Goal: Task Accomplishment & Management: Use online tool/utility

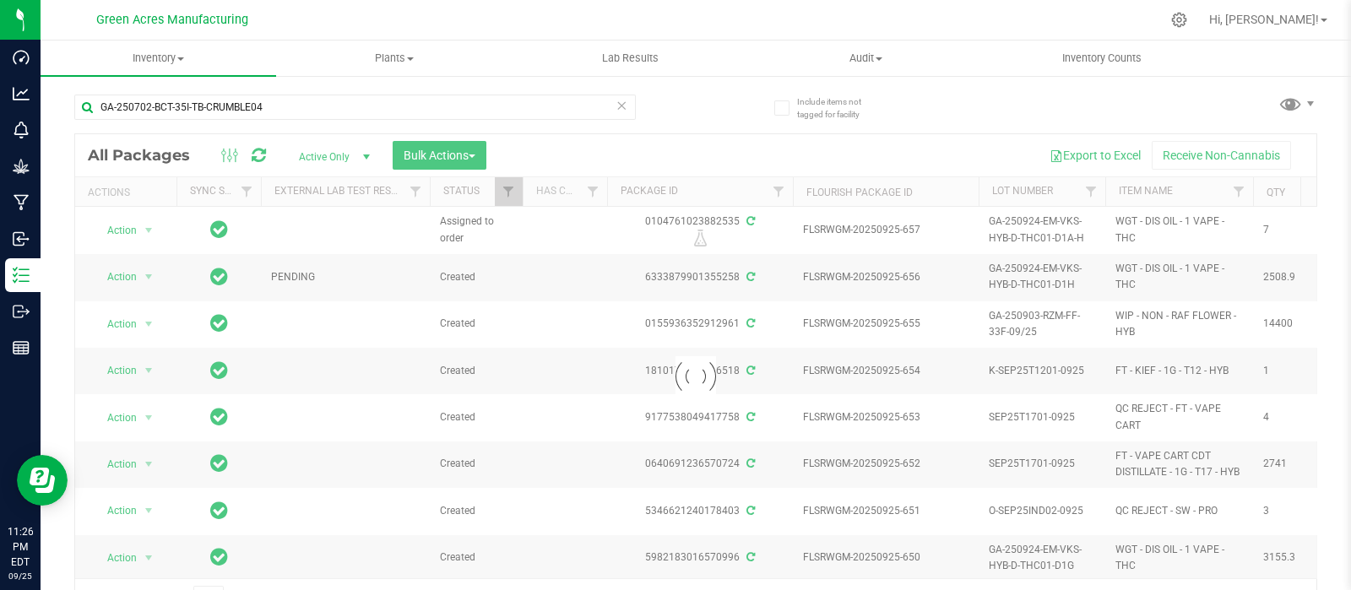
type input "GA-250702-BCT-35I-TB-CRUMBLE04"
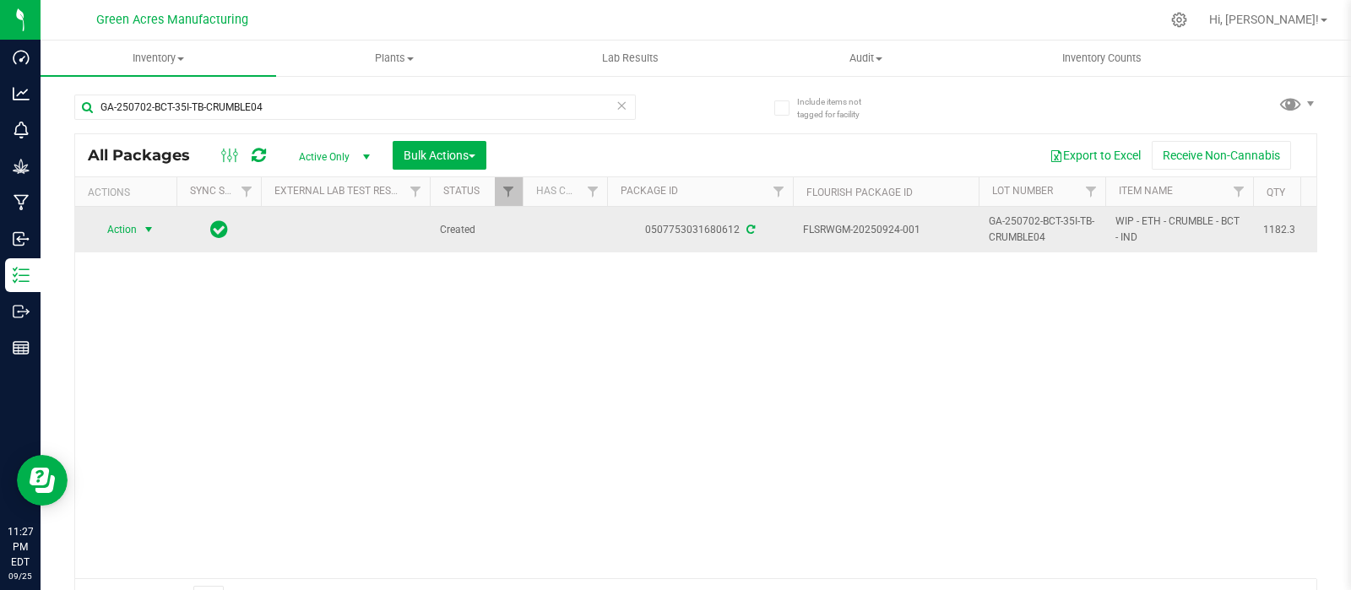
click at [150, 230] on span "select" at bounding box center [149, 230] width 14 height 14
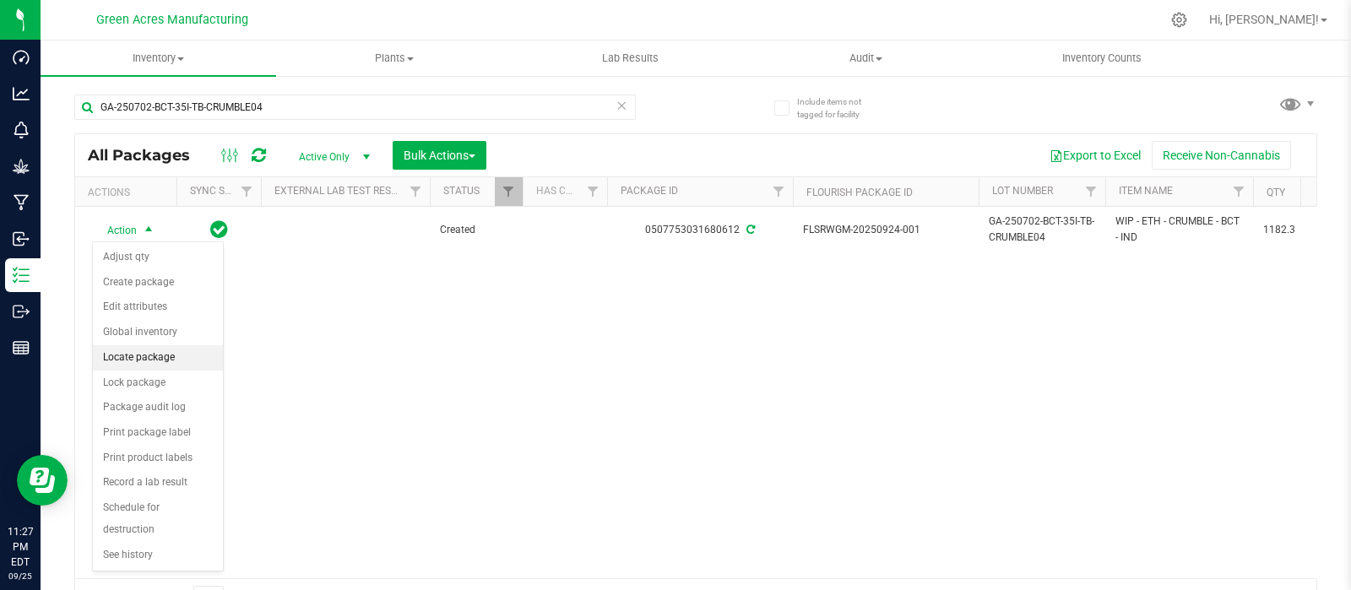
click at [147, 356] on li "Locate package" at bounding box center [158, 357] width 130 height 25
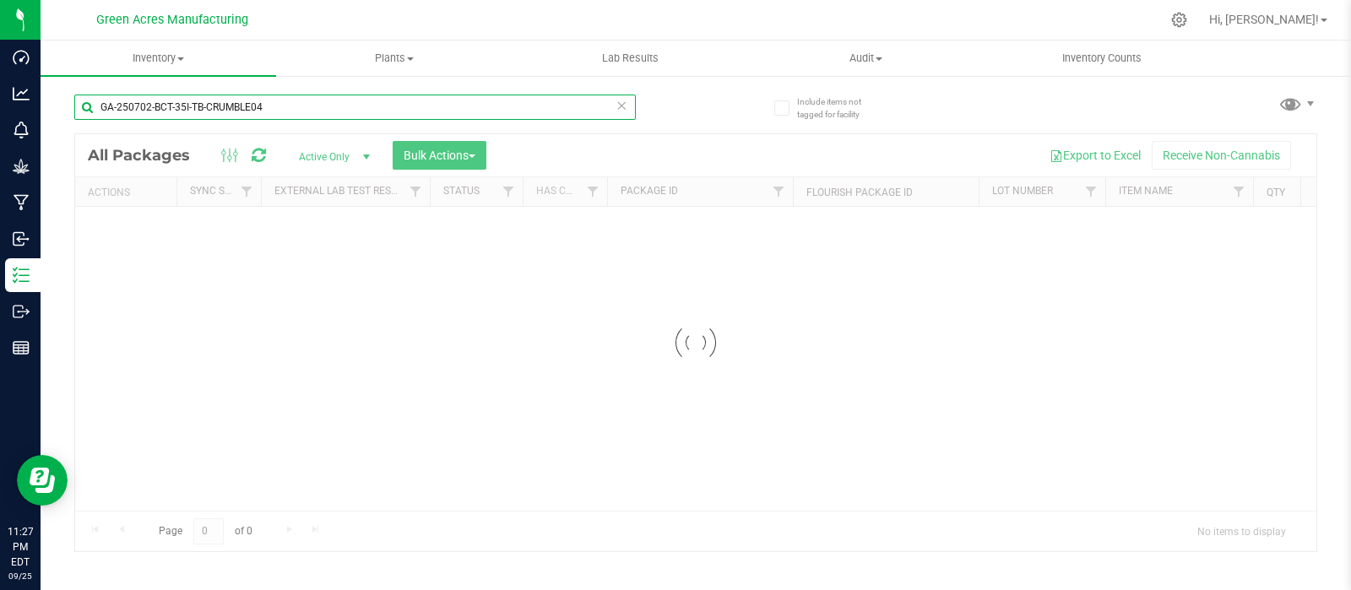
drag, startPoint x: 270, startPoint y: 108, endPoint x: 71, endPoint y: 101, distance: 199.4
click at [71, 101] on div "Include items not tagged for facility GA-250702-BCT-35I-TB-CRUMBLE04 Loading...…" at bounding box center [696, 331] width 1311 height 515
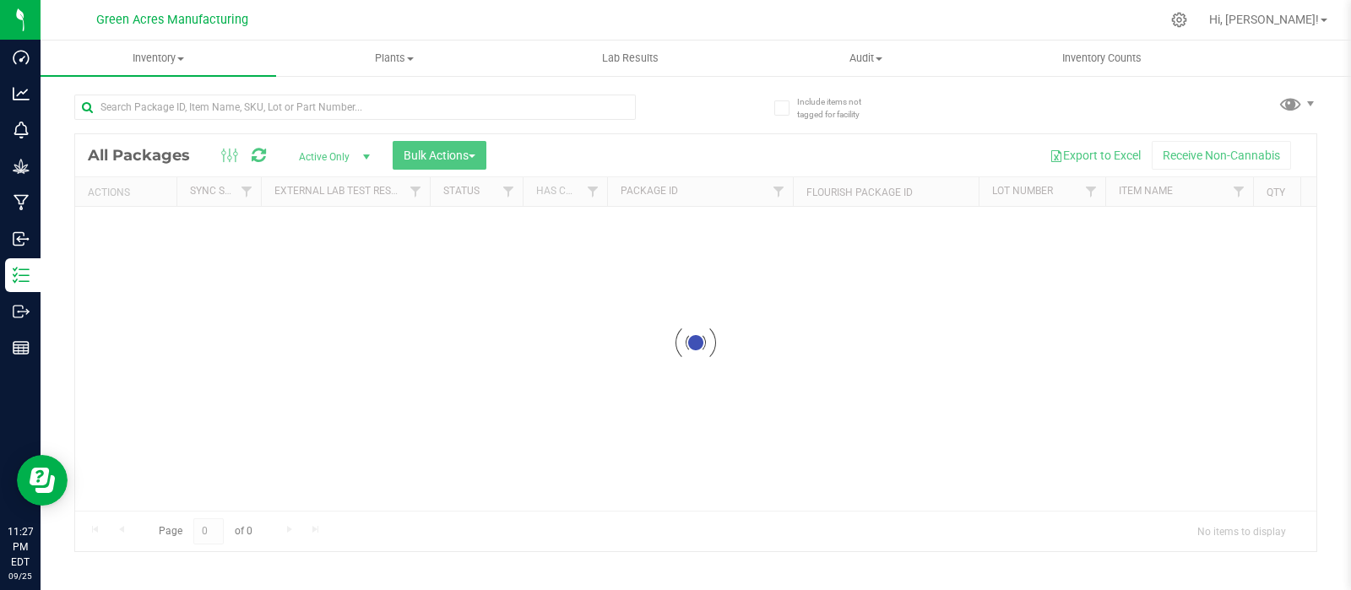
click at [1292, 500] on div at bounding box center [695, 342] width 1241 height 417
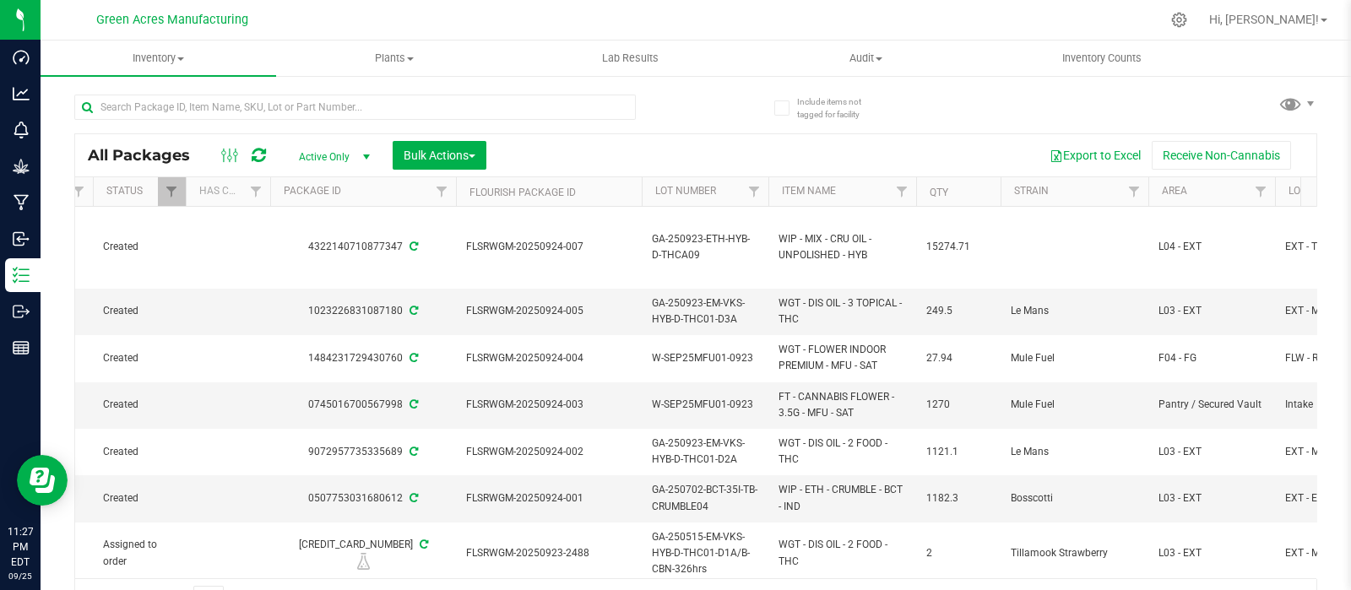
scroll to position [0, 351]
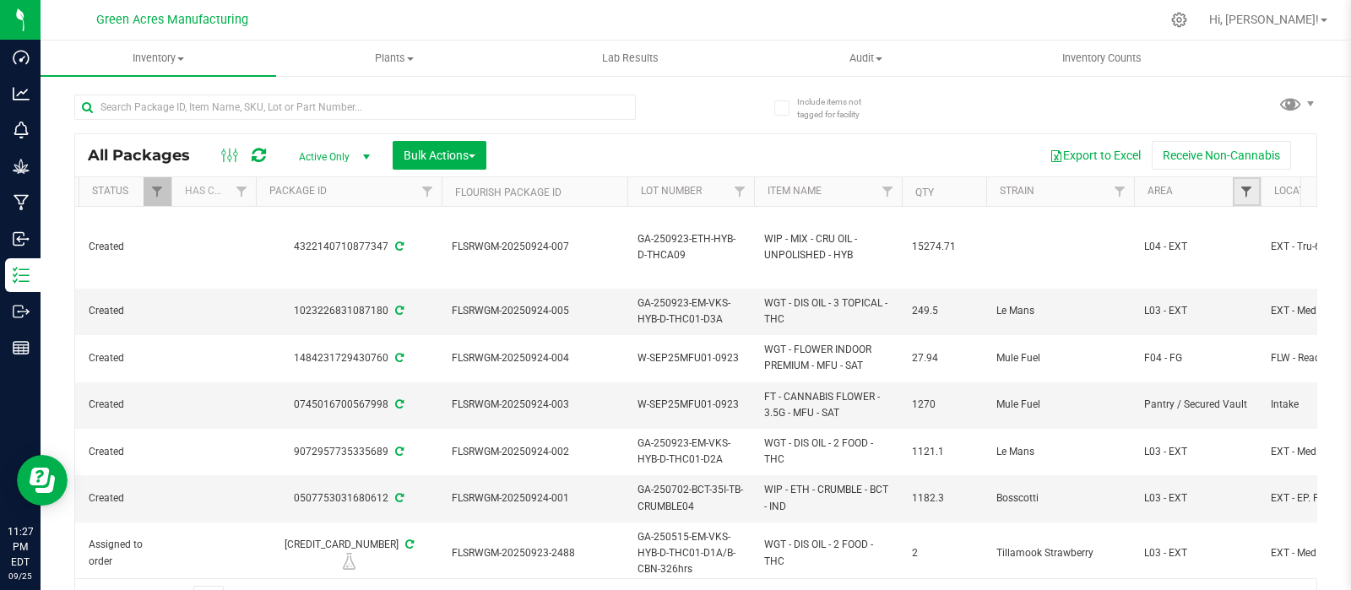
click at [1240, 187] on span "Filter" at bounding box center [1247, 192] width 14 height 14
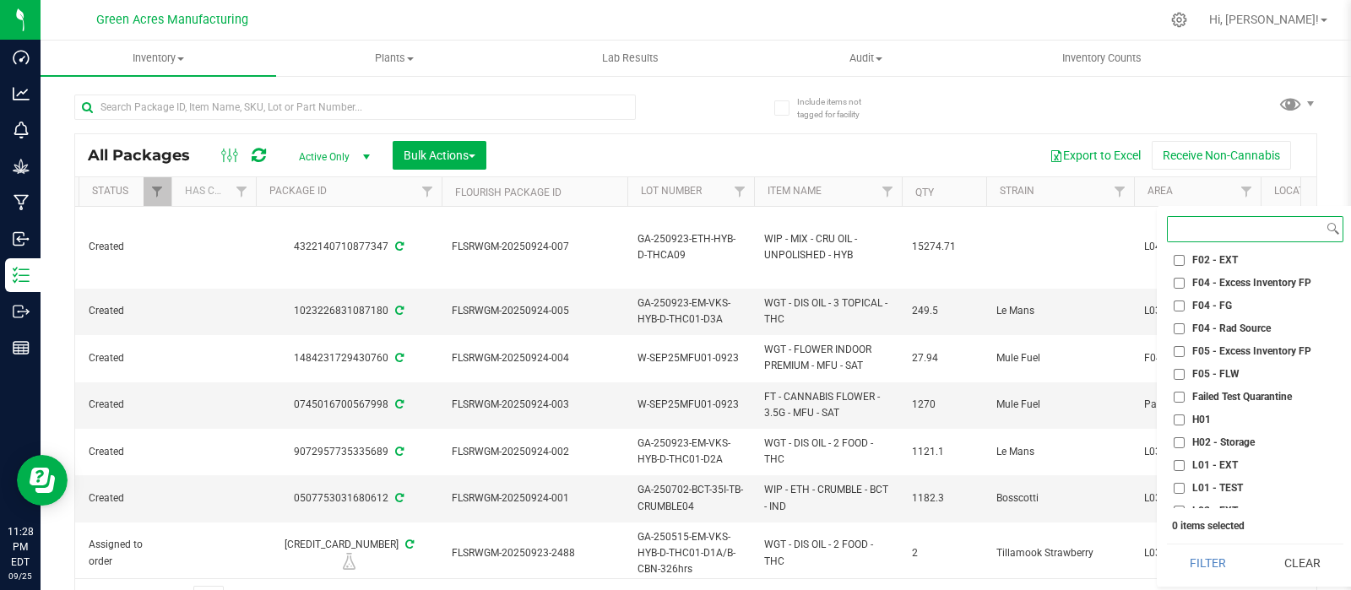
scroll to position [225, 0]
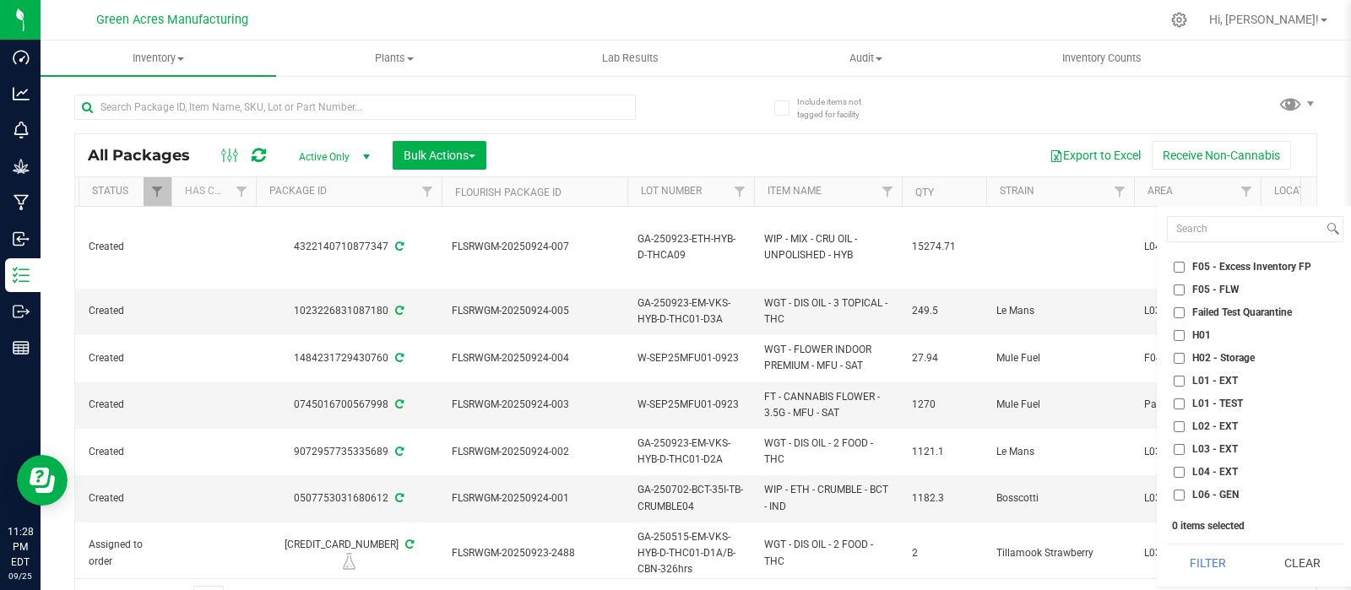
click at [1184, 448] on input "L03 - EXT" at bounding box center [1179, 449] width 11 height 11
checkbox input "true"
click at [1209, 562] on button "Filter" at bounding box center [1208, 563] width 82 height 37
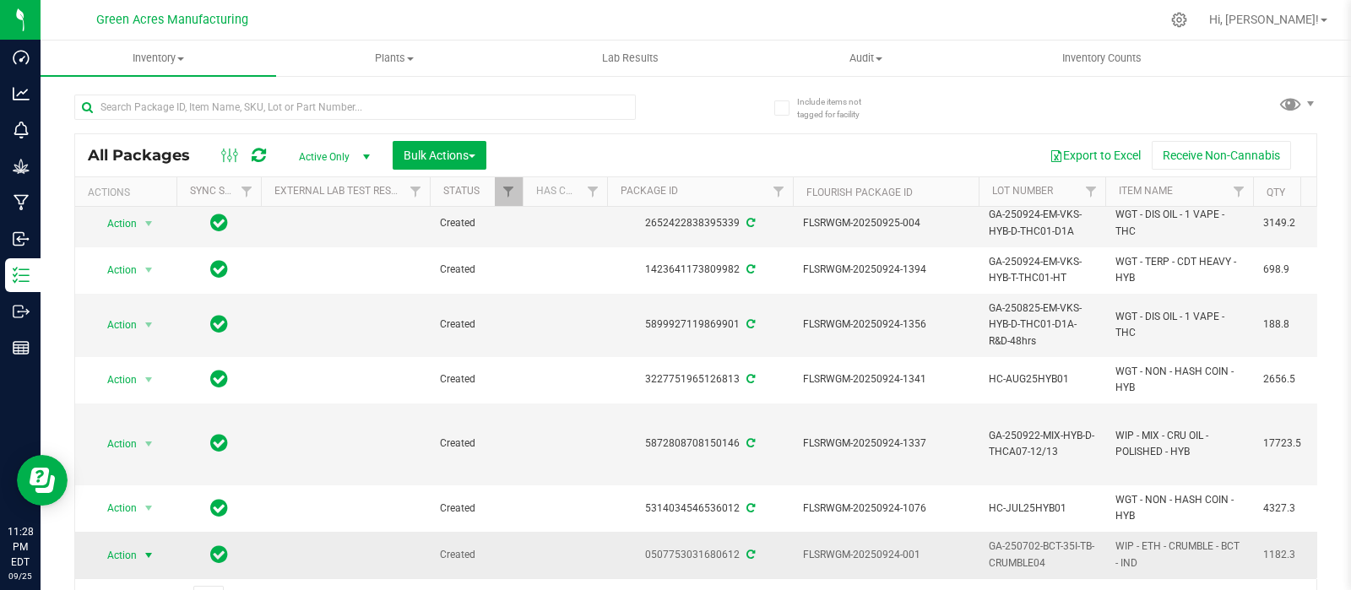
click at [148, 549] on span "select" at bounding box center [149, 556] width 14 height 14
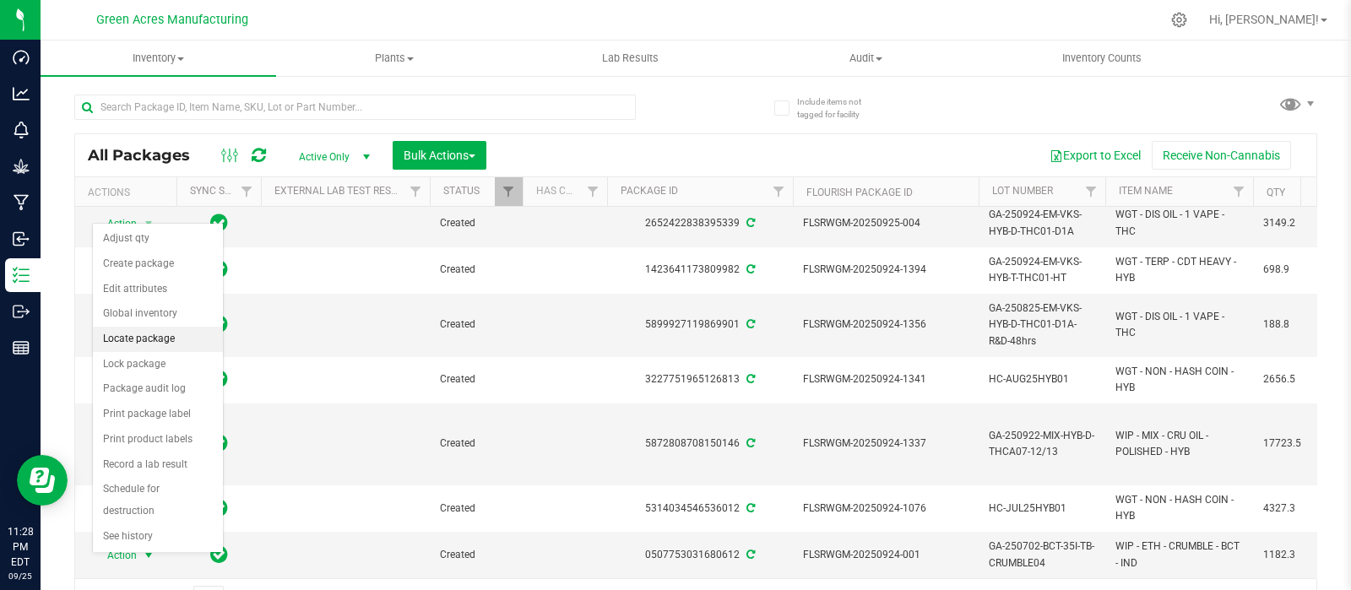
click at [160, 341] on li "Locate package" at bounding box center [158, 339] width 130 height 25
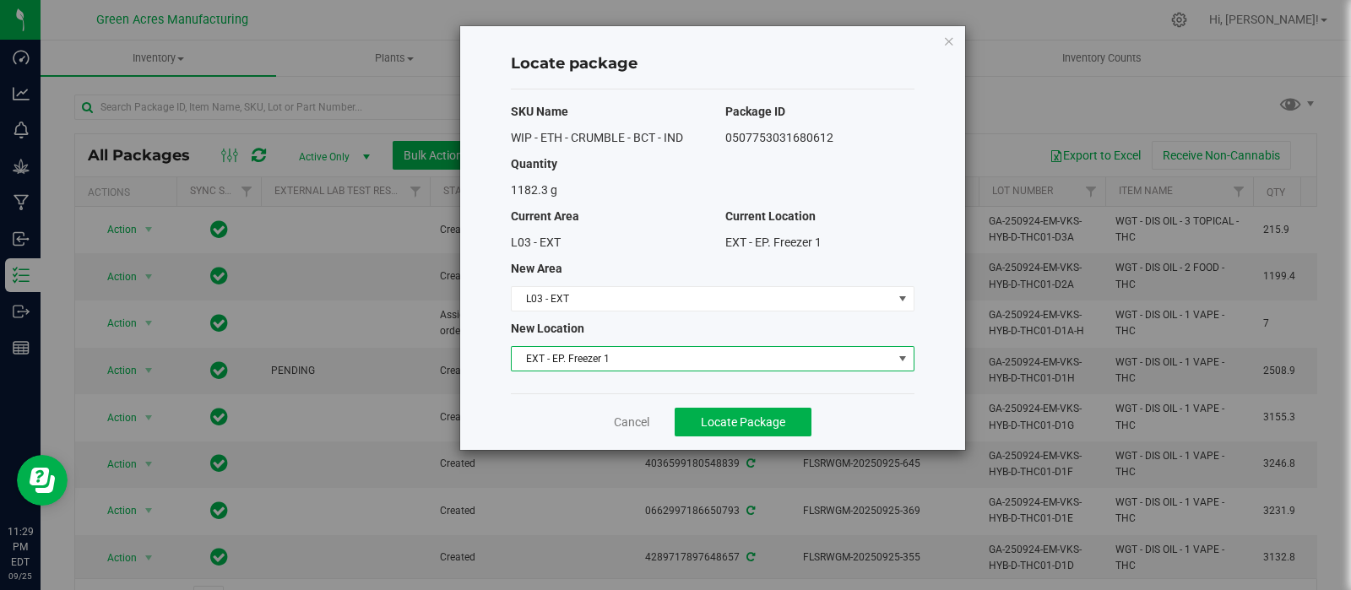
click at [897, 356] on span "select" at bounding box center [903, 359] width 14 height 14
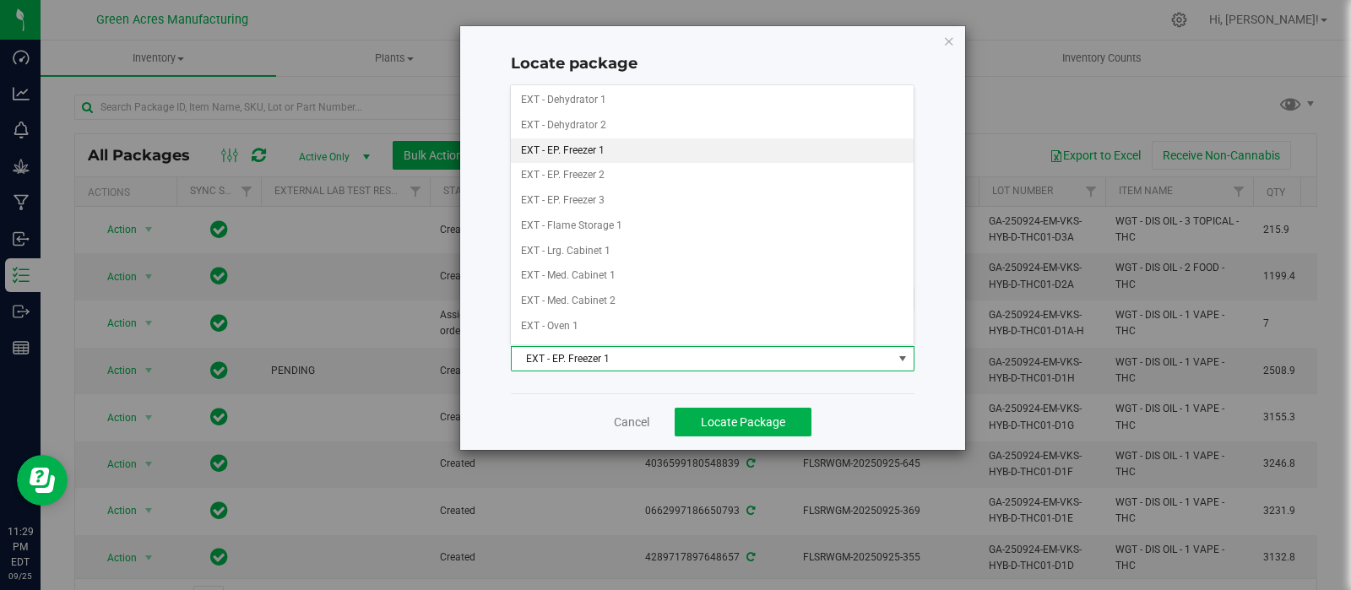
scroll to position [253, 0]
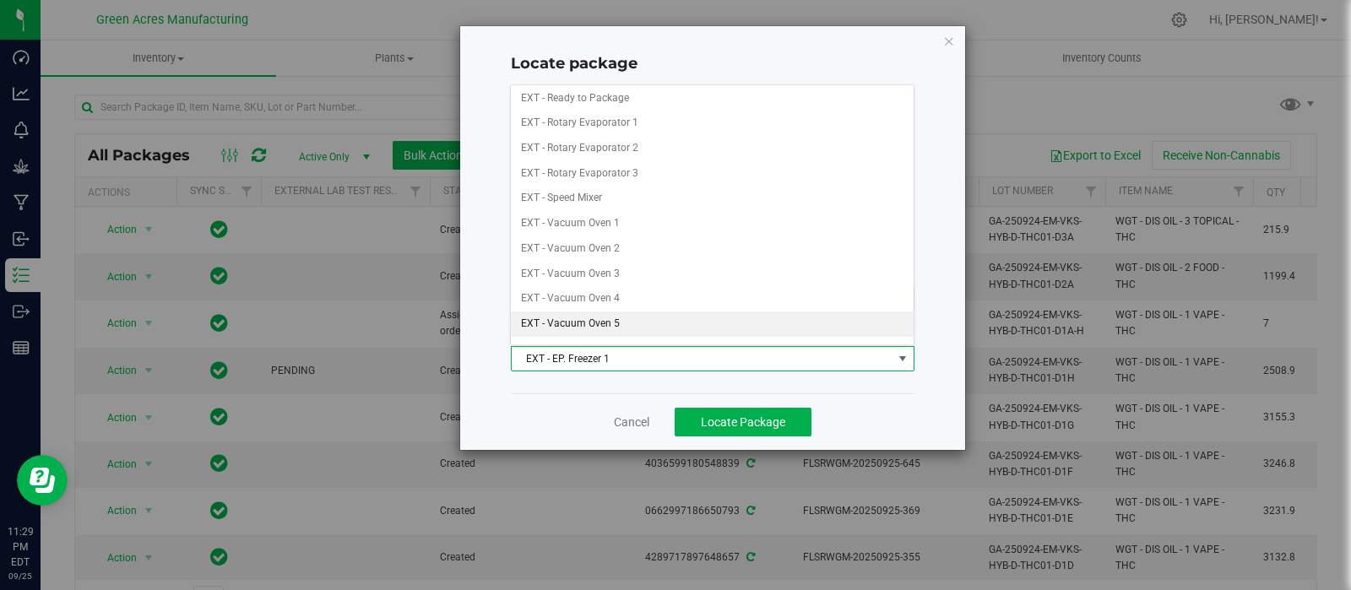
click at [637, 314] on li "EXT - Vacuum Oven 5" at bounding box center [712, 324] width 402 height 25
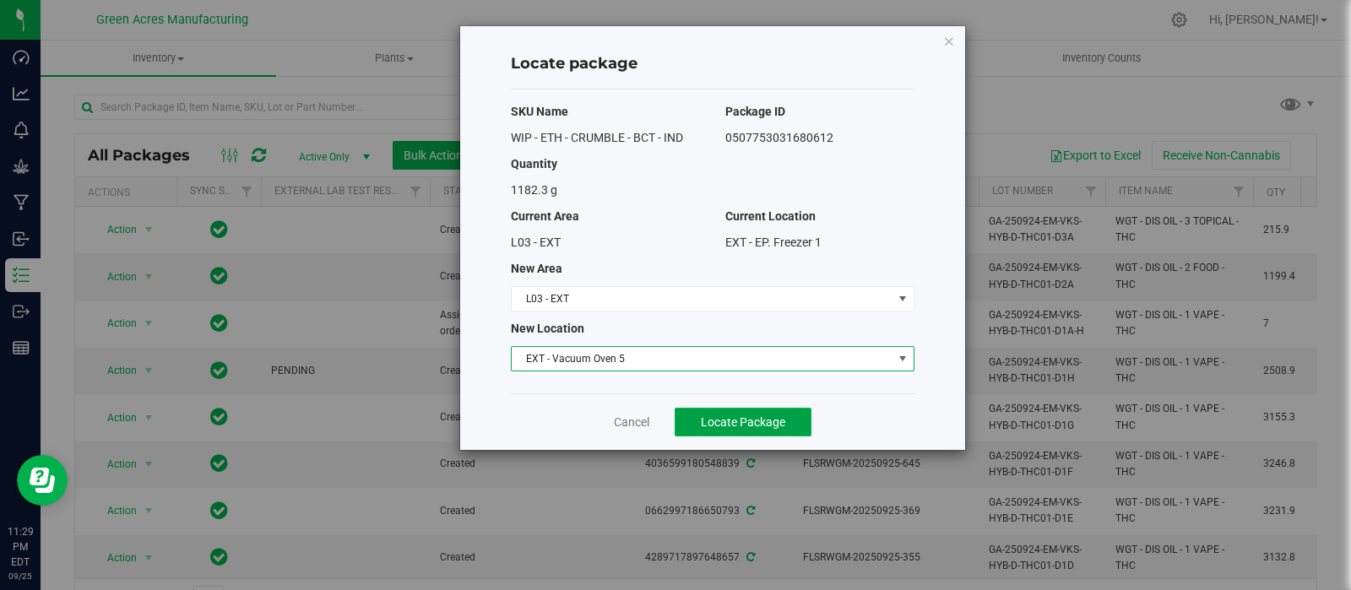
click at [737, 420] on span "Locate Package" at bounding box center [743, 422] width 84 height 14
